Goal: Check status: Check status

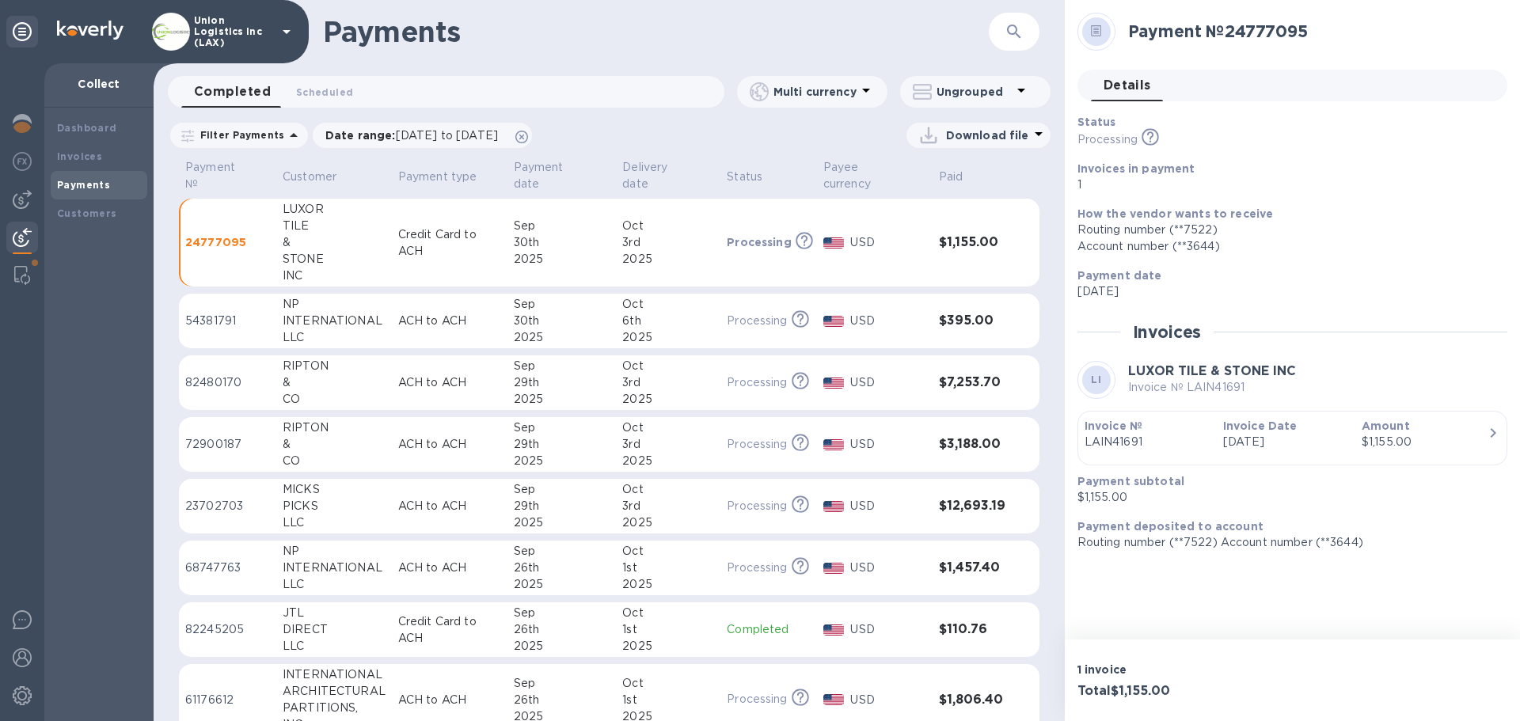
click at [617, 322] on td "[DATE]" at bounding box center [668, 321] width 104 height 55
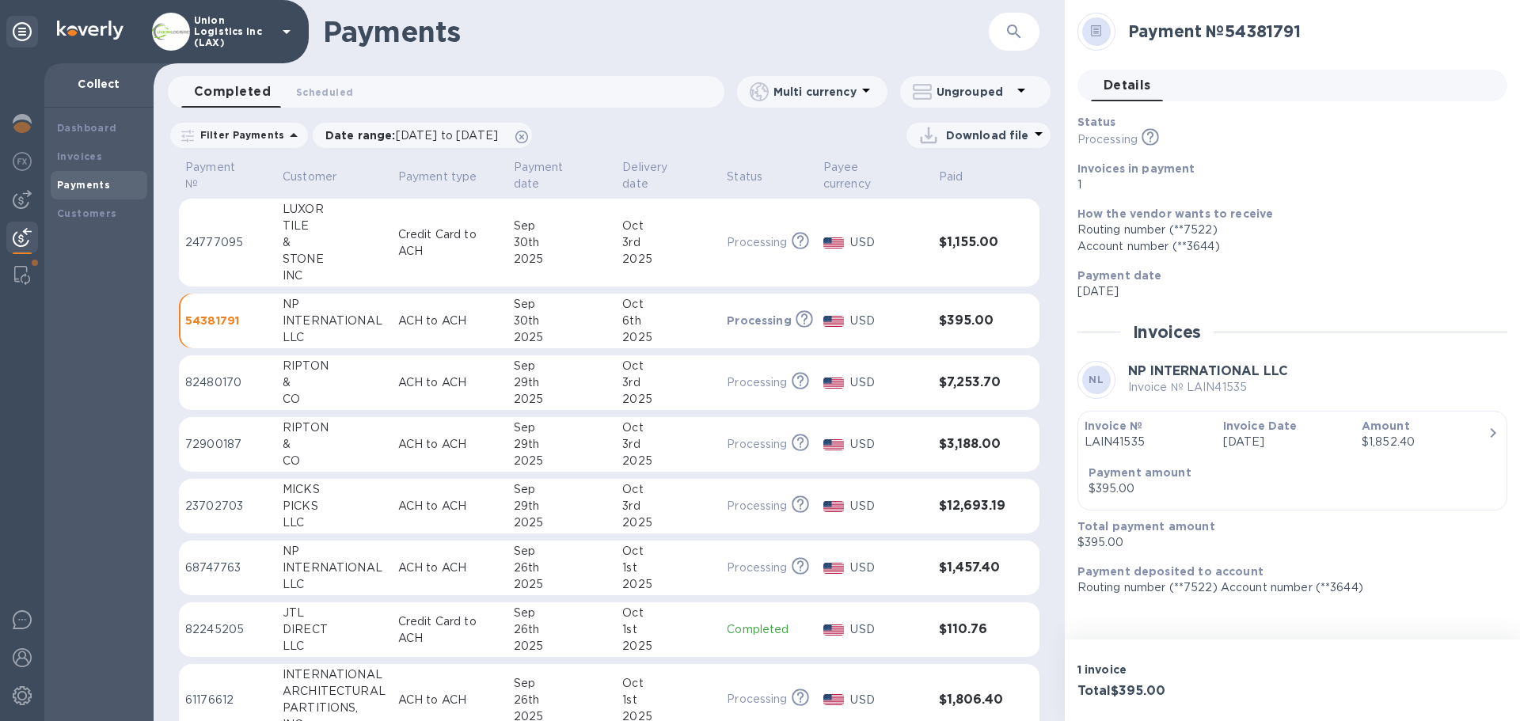
click at [594, 254] on div "2025" at bounding box center [562, 259] width 97 height 17
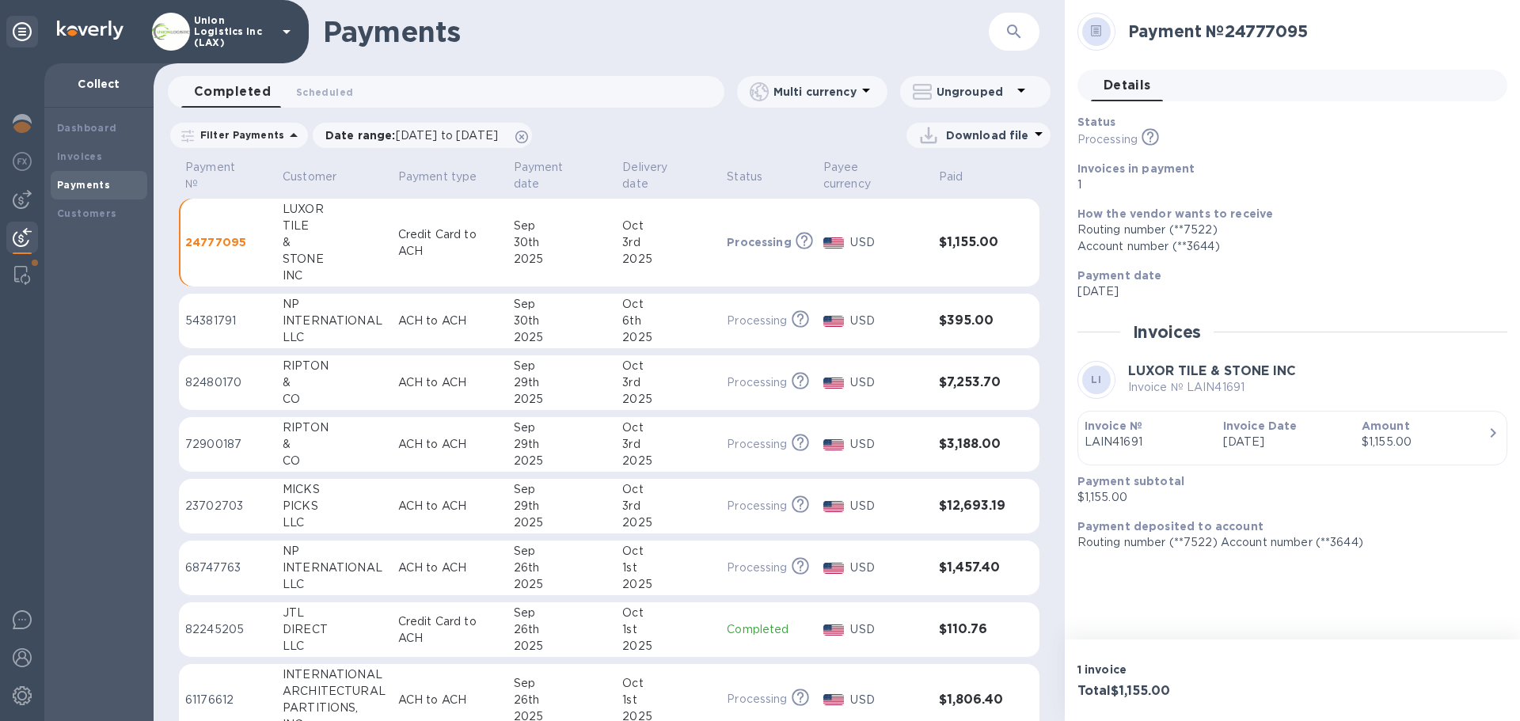
click at [587, 314] on div "30th" at bounding box center [562, 321] width 97 height 17
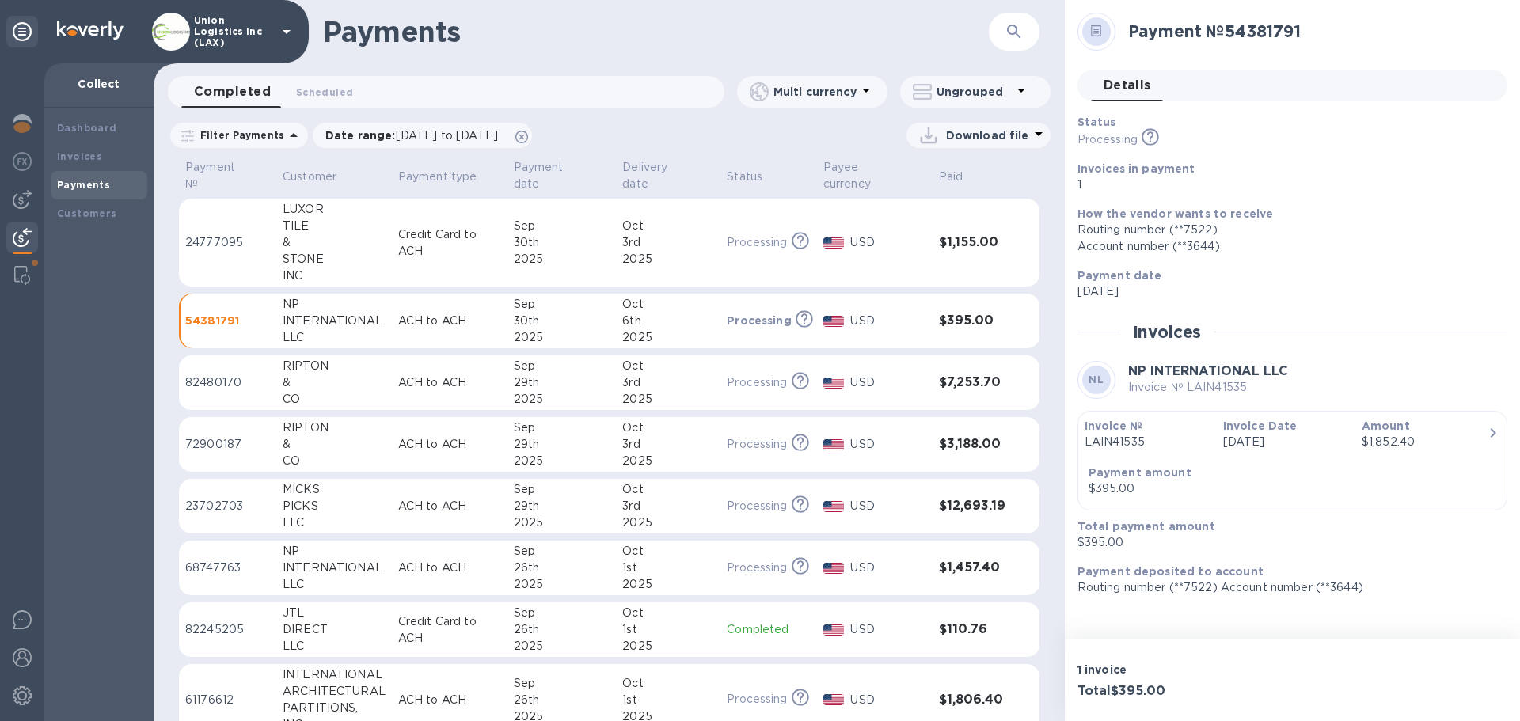
click at [394, 329] on td "ACH to ACH" at bounding box center [450, 321] width 116 height 55
click at [432, 250] on p "Credit Card to ACH" at bounding box center [449, 242] width 103 height 33
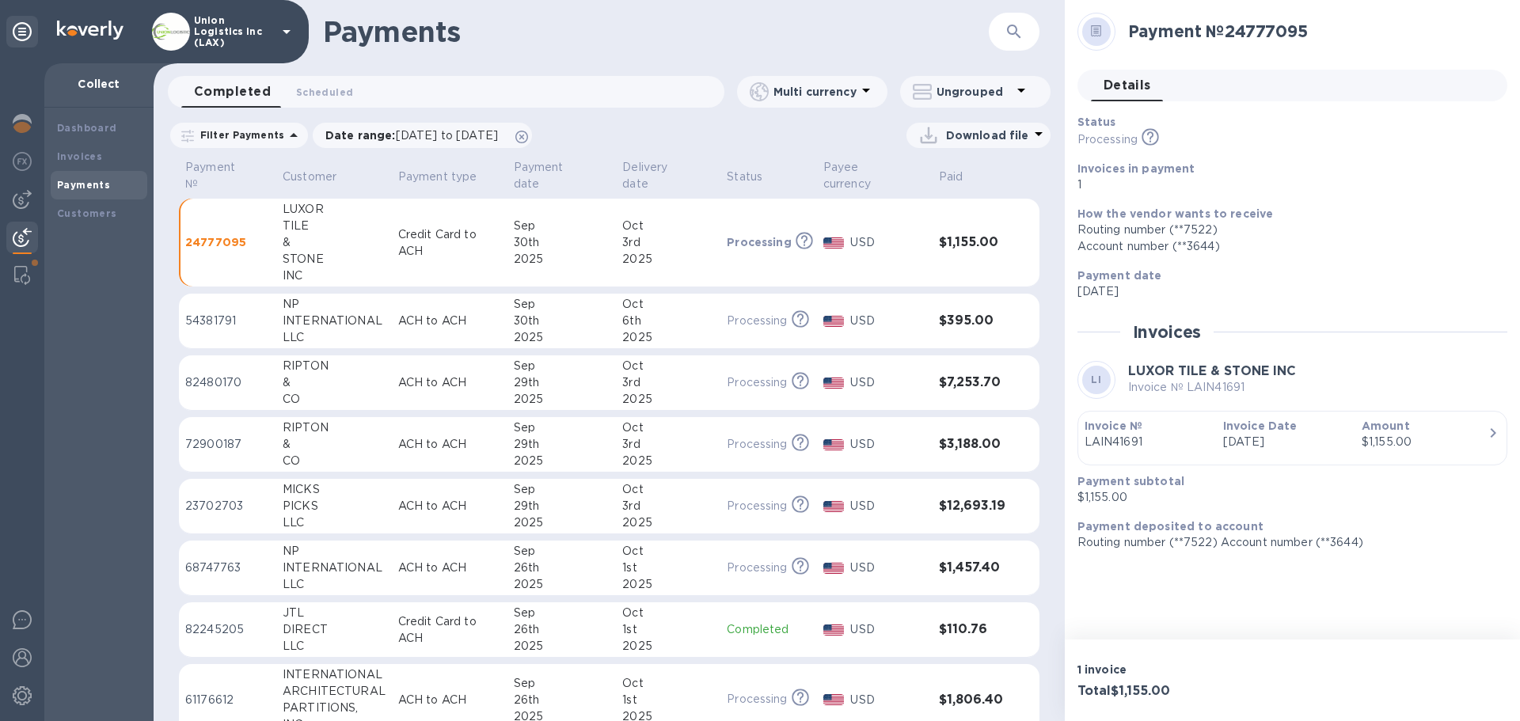
click at [503, 578] on td "ACH to ACH" at bounding box center [450, 568] width 116 height 55
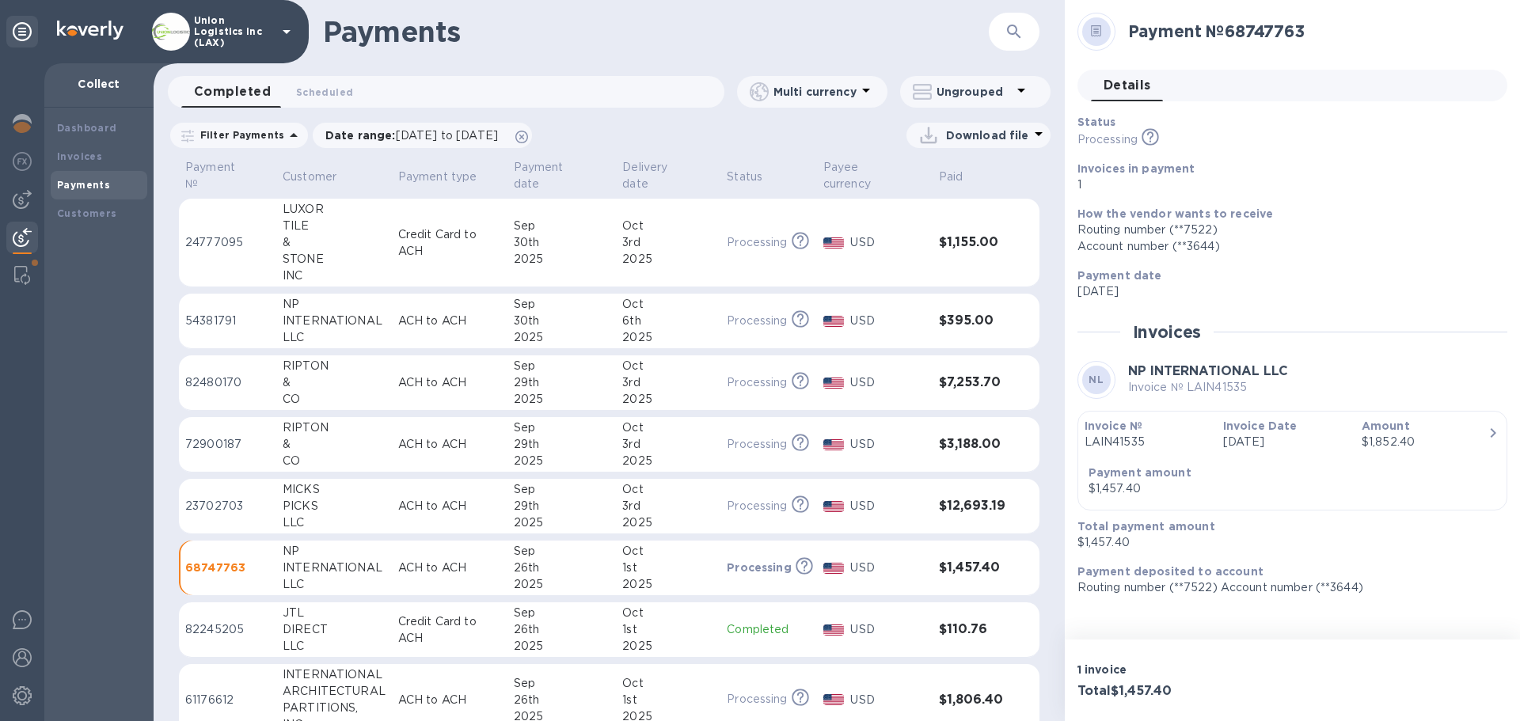
click at [511, 336] on td "[DATE]" at bounding box center [561, 321] width 109 height 55
click at [489, 319] on p "ACH to ACH" at bounding box center [449, 321] width 103 height 17
click at [496, 321] on p "ACH to ACH" at bounding box center [449, 321] width 103 height 17
click at [15, 662] on img at bounding box center [22, 657] width 19 height 19
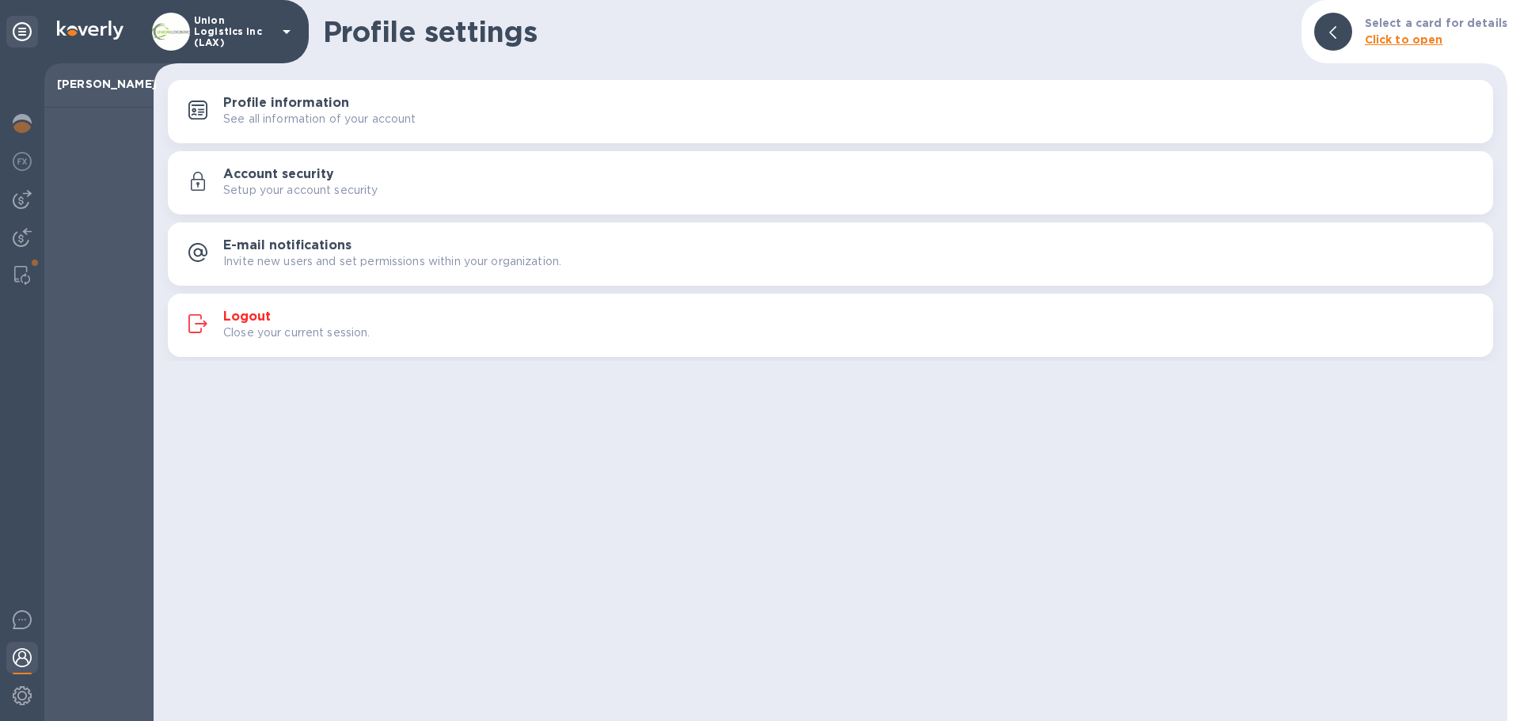
click at [335, 309] on div "Logout Close your current session." at bounding box center [830, 325] width 1306 height 38
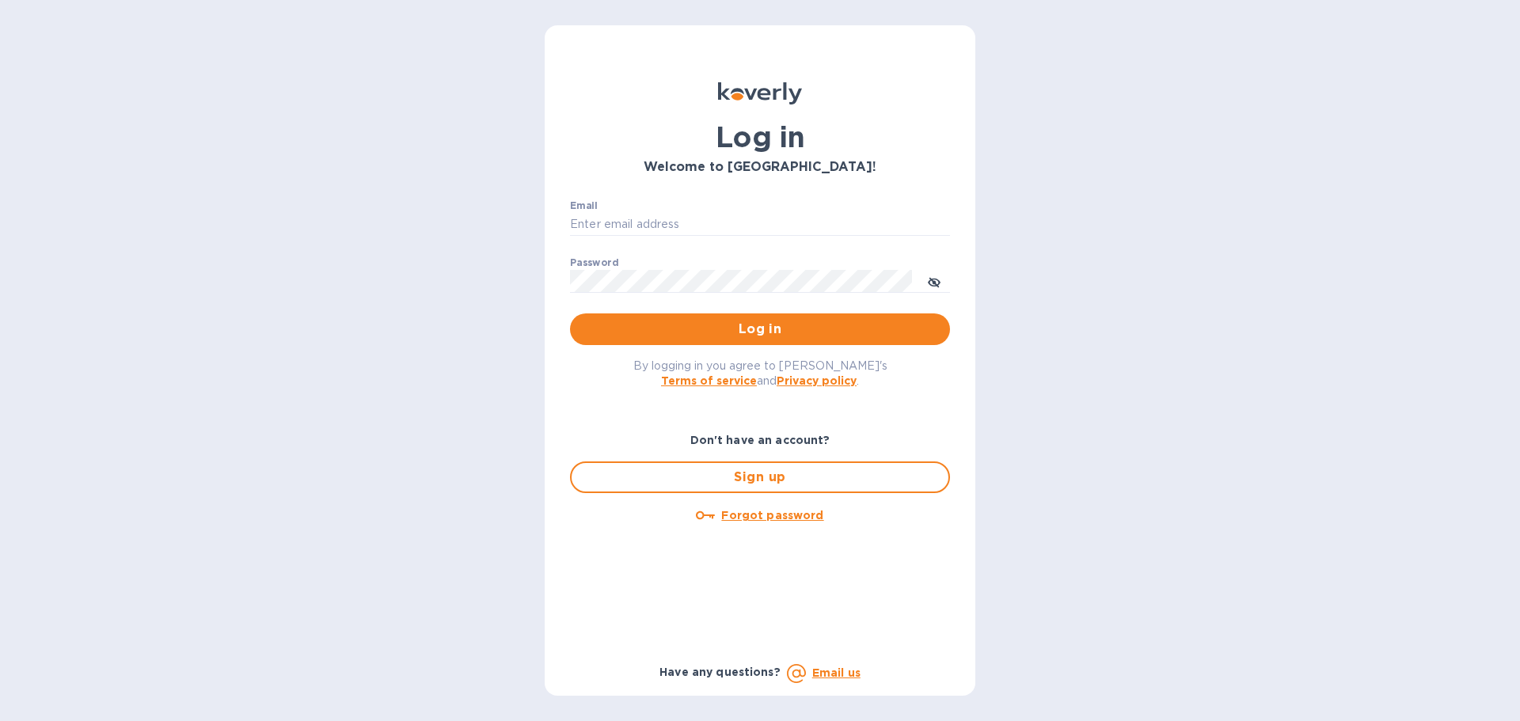
type input "[EMAIL_ADDRESS][DOMAIN_NAME]"
